Goal: Entertainment & Leisure: Consume media (video, audio)

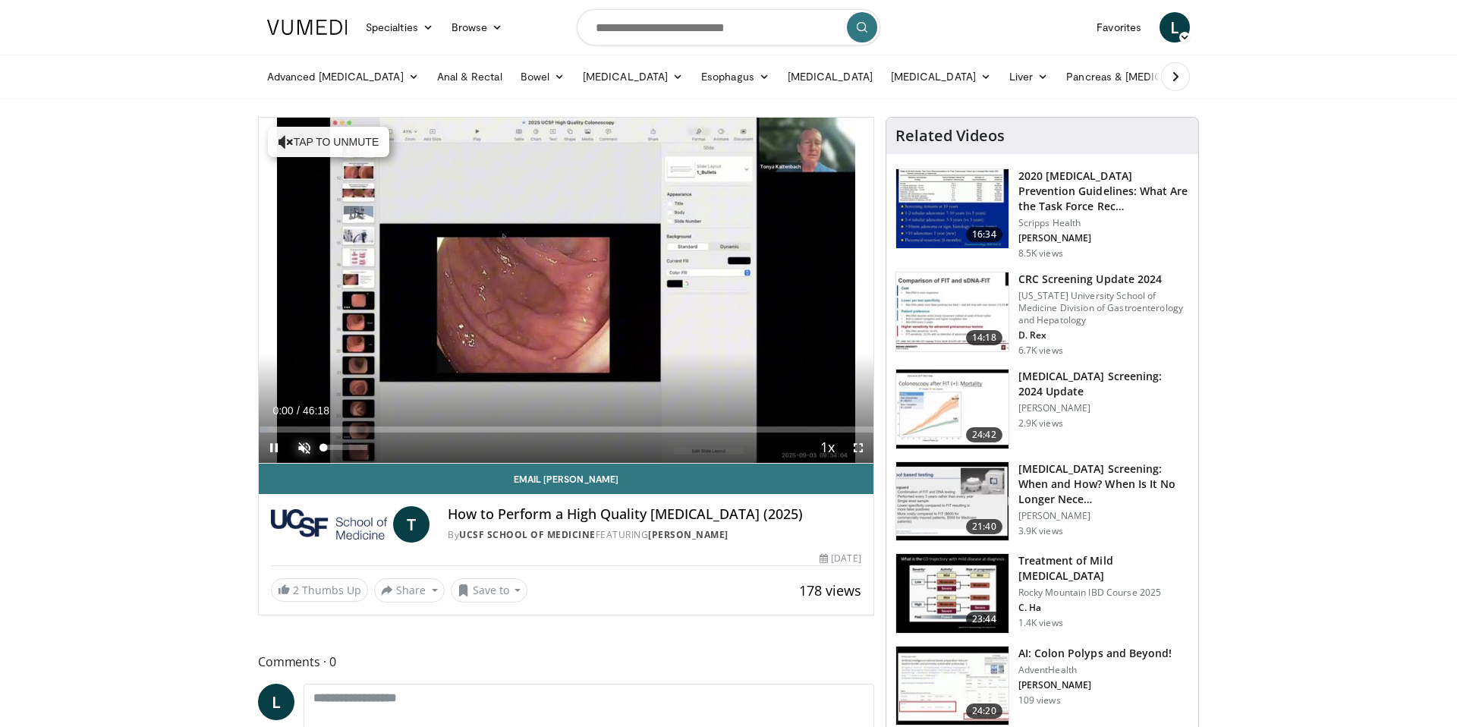
click at [306, 449] on span "Video Player" at bounding box center [304, 448] width 30 height 30
click at [855, 446] on span "Video Player" at bounding box center [858, 448] width 30 height 30
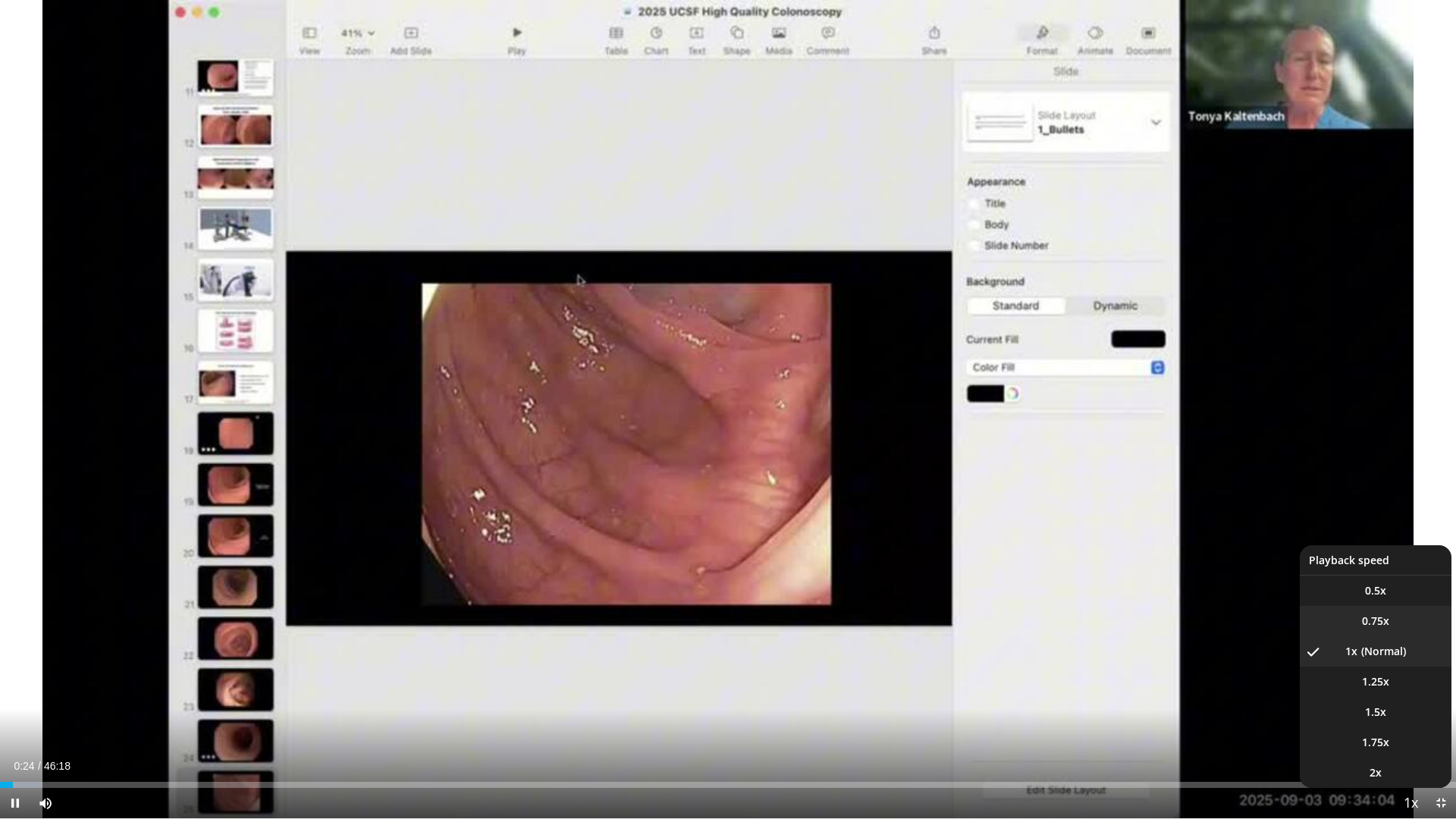
click at [1359, 624] on li "0.75x" at bounding box center [1376, 620] width 152 height 30
click at [1402, 683] on li "1.25x" at bounding box center [1376, 681] width 152 height 30
click at [1399, 654] on li "1x" at bounding box center [1376, 651] width 152 height 30
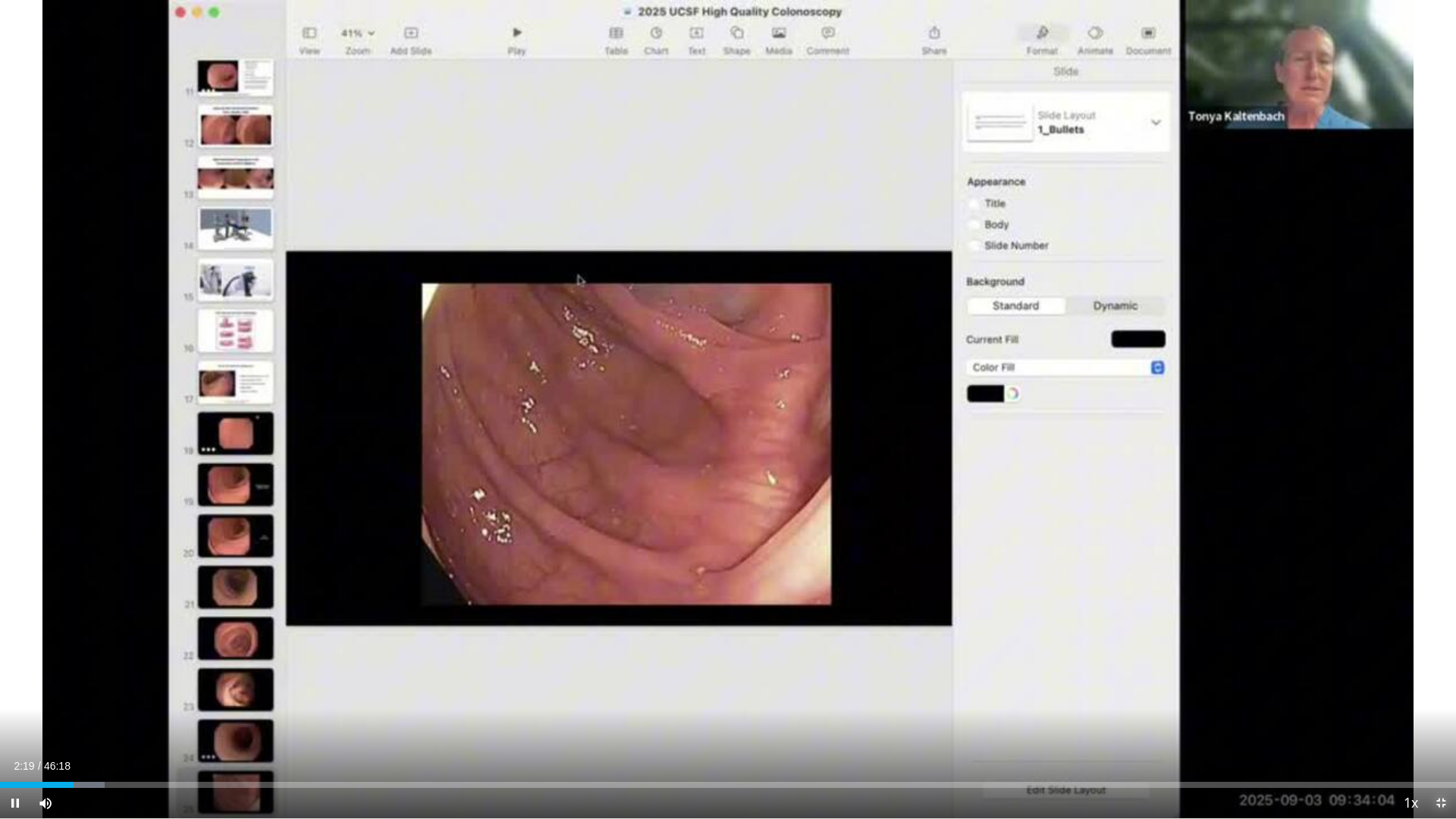
click at [1439, 725] on span "Video Player" at bounding box center [1441, 802] width 30 height 30
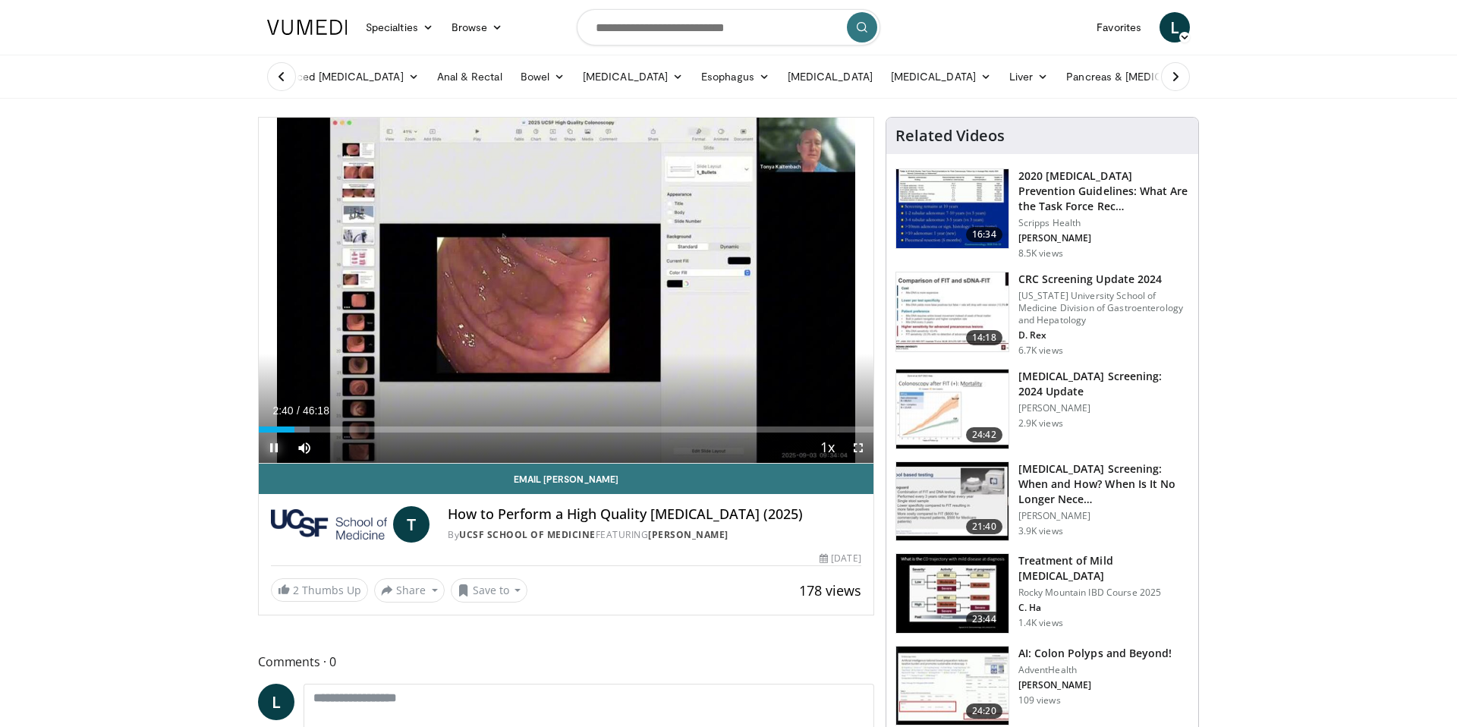
click at [271, 451] on span "Video Player" at bounding box center [274, 448] width 30 height 30
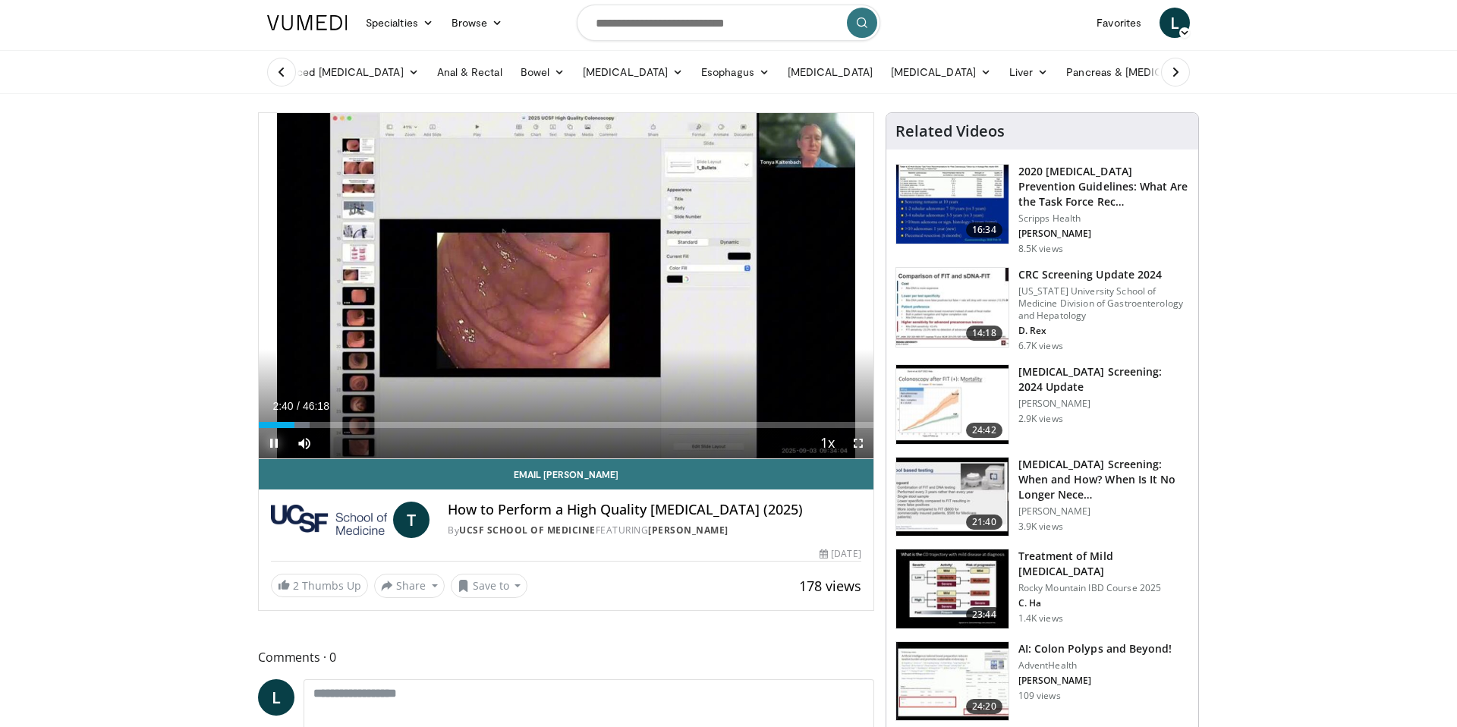
scroll to position [6, 0]
